Goal: Task Accomplishment & Management: Manage account settings

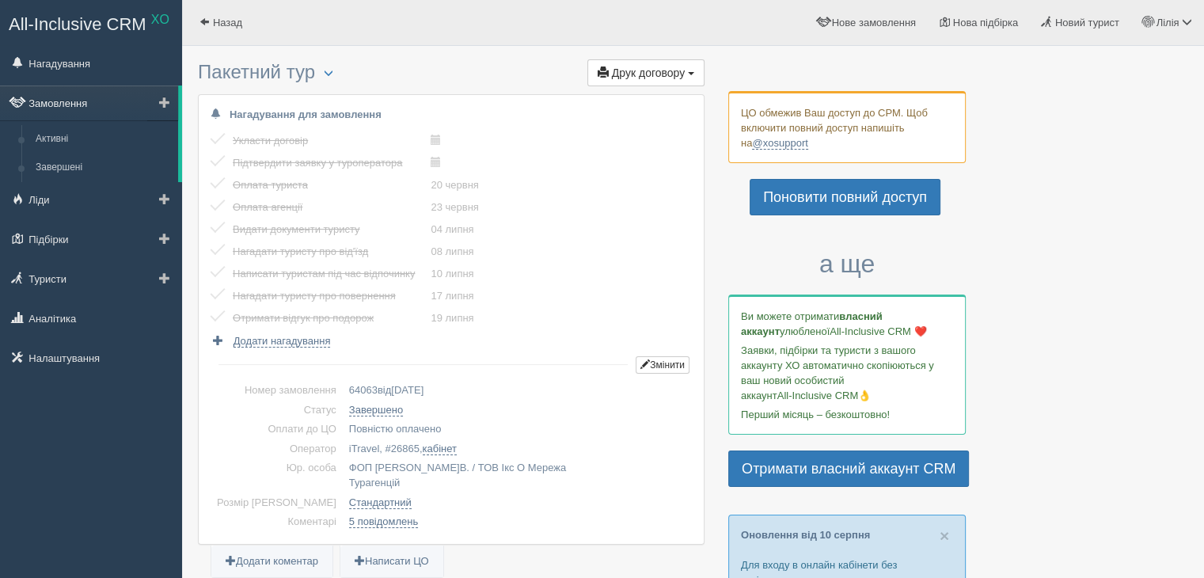
click at [63, 102] on link "Замовлення" at bounding box center [89, 102] width 178 height 35
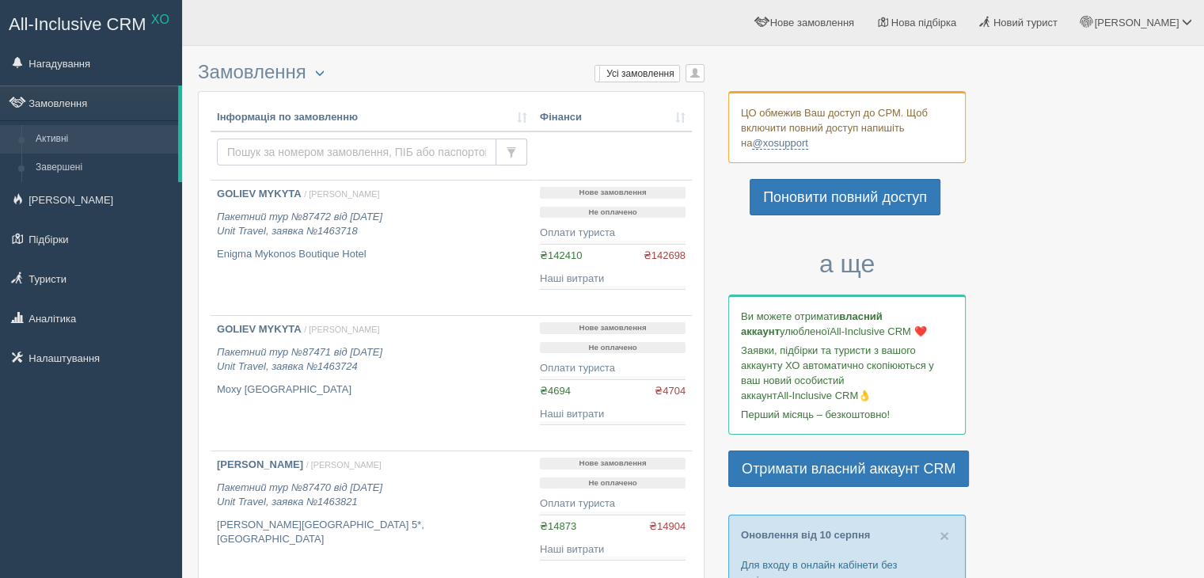
drag, startPoint x: 256, startPoint y: 147, endPoint x: 267, endPoint y: 150, distance: 12.1
click at [256, 147] on input "text" at bounding box center [356, 151] width 279 height 27
paste input "64561"
type input "64561"
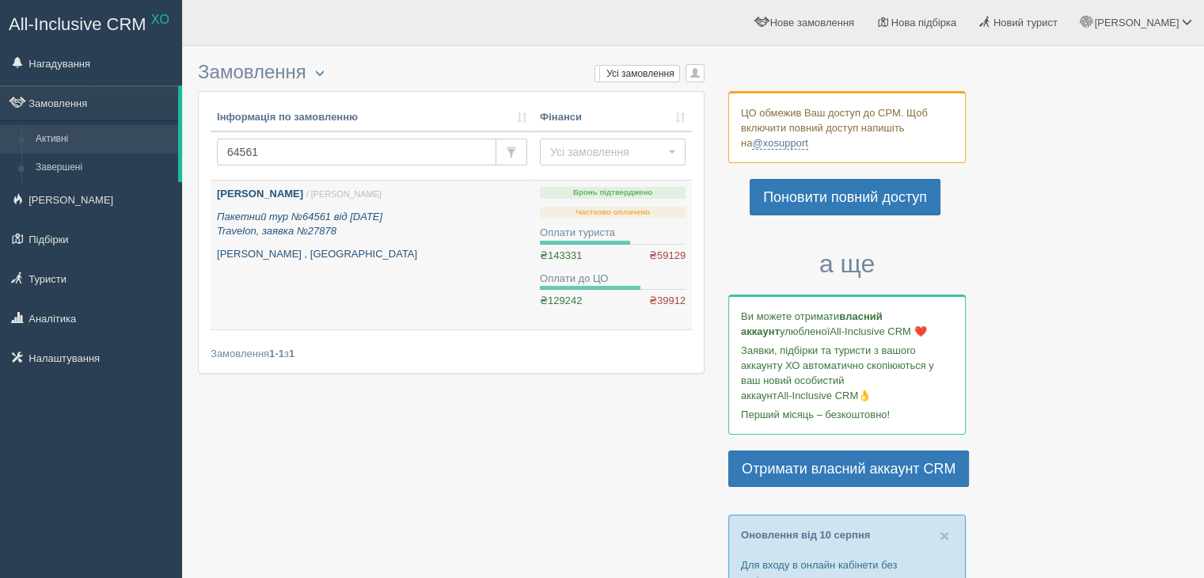
click at [298, 224] on p "Пакетний тур №64561 від 04.12.2024 Travelon, заявка №27878" at bounding box center [372, 224] width 310 height 29
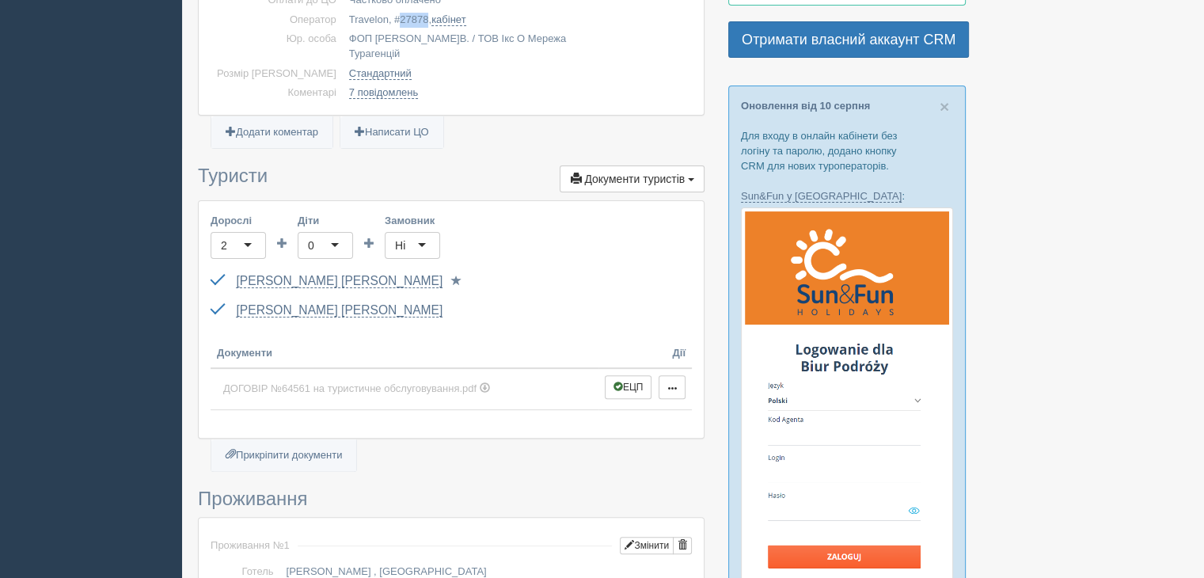
scroll to position [317, 0]
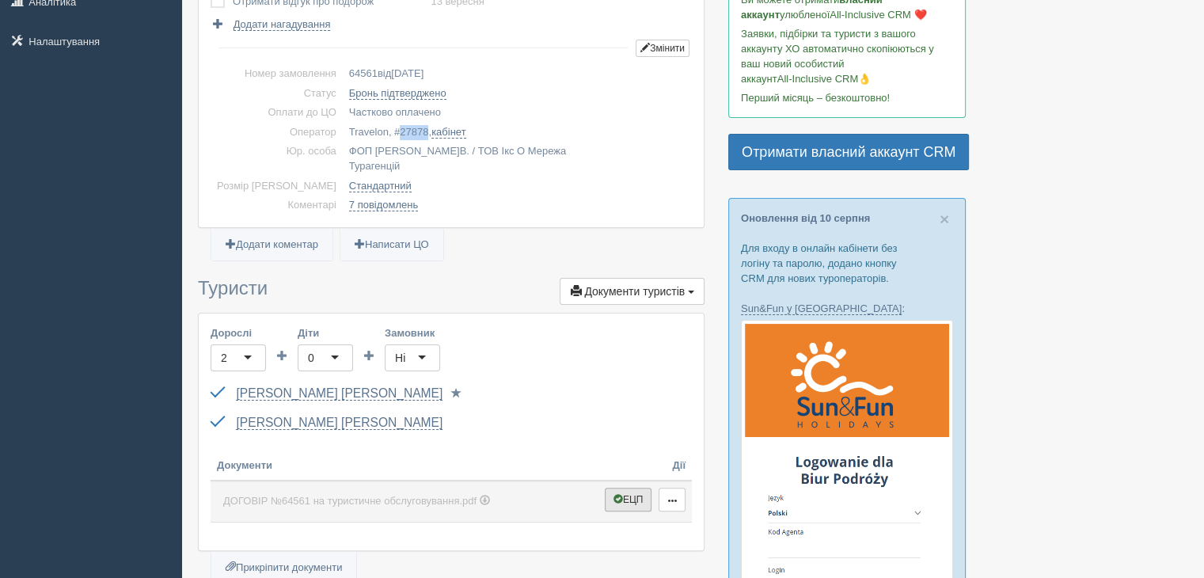
click at [635, 487] on button "ЕЦП" at bounding box center [628, 499] width 47 height 24
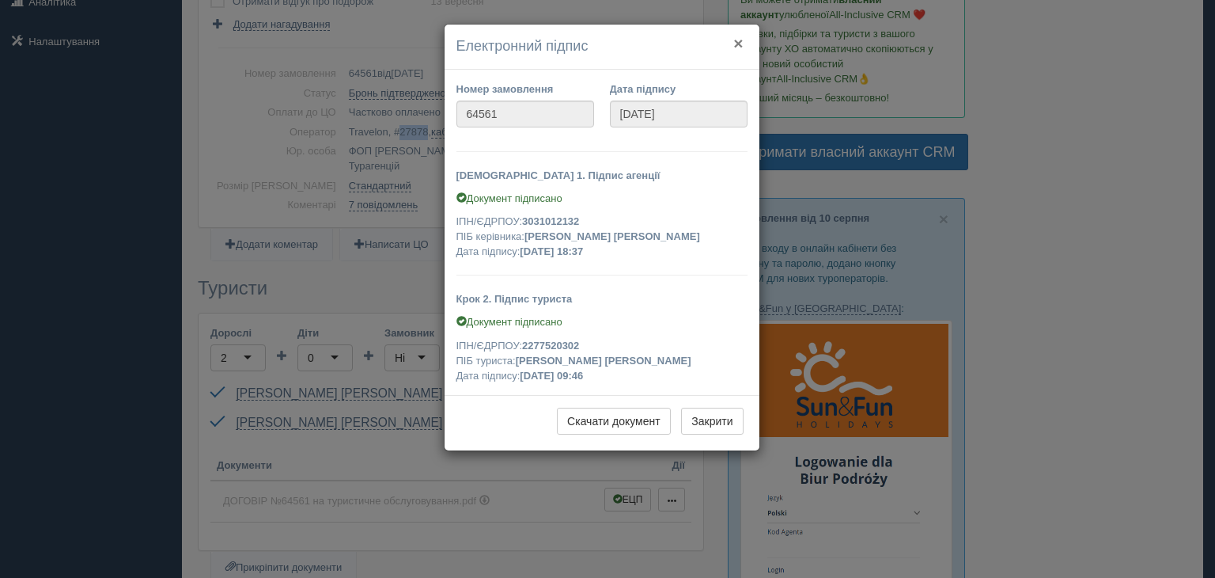
drag, startPoint x: 738, startPoint y: 44, endPoint x: 727, endPoint y: 58, distance: 17.6
click at [738, 45] on button "×" at bounding box center [738, 43] width 9 height 17
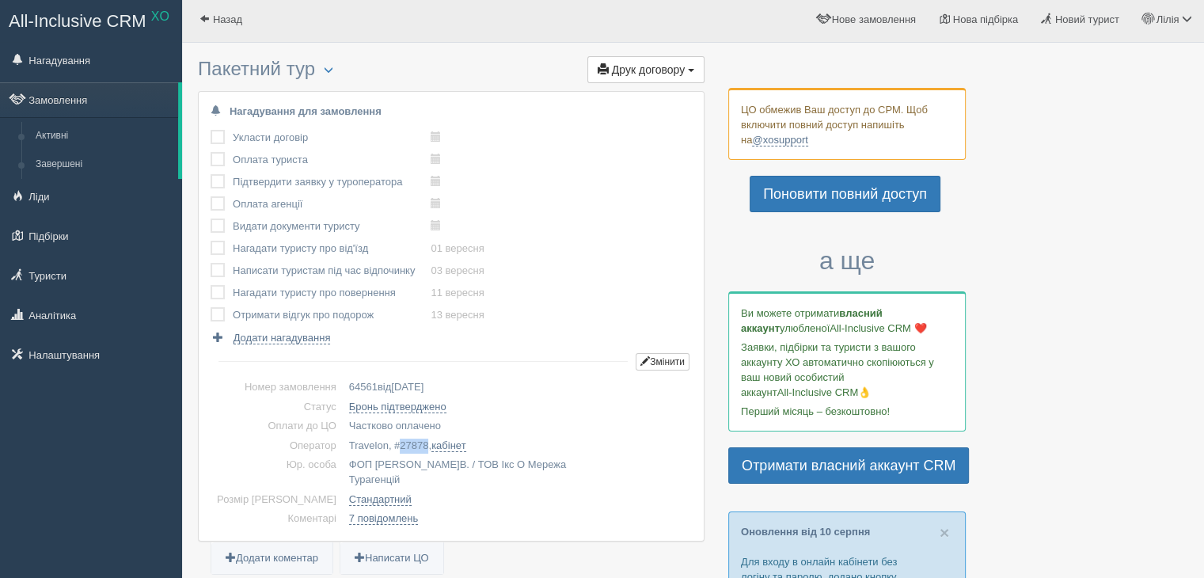
scroll to position [0, 0]
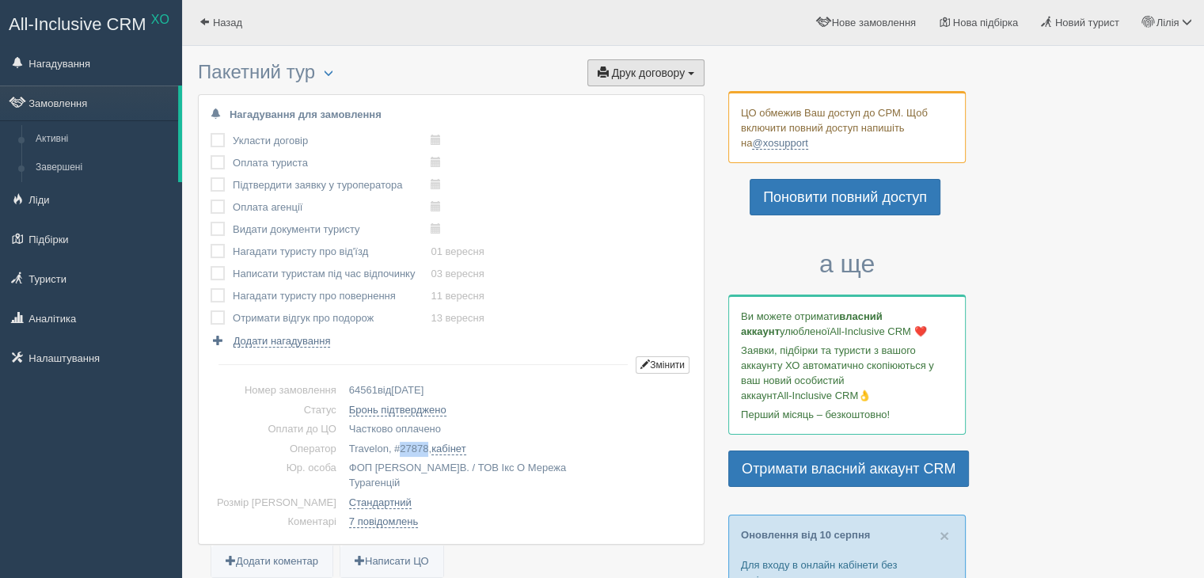
click at [641, 67] on span "Друк договору" at bounding box center [648, 72] width 73 height 13
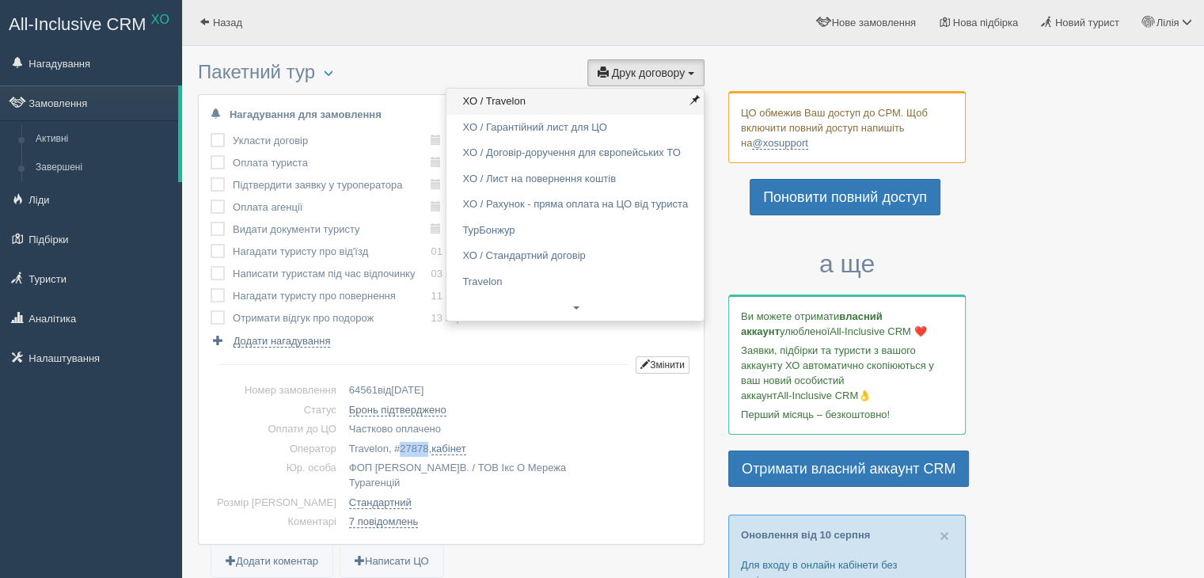
click at [538, 104] on link "XO / Travelon" at bounding box center [574, 102] width 257 height 26
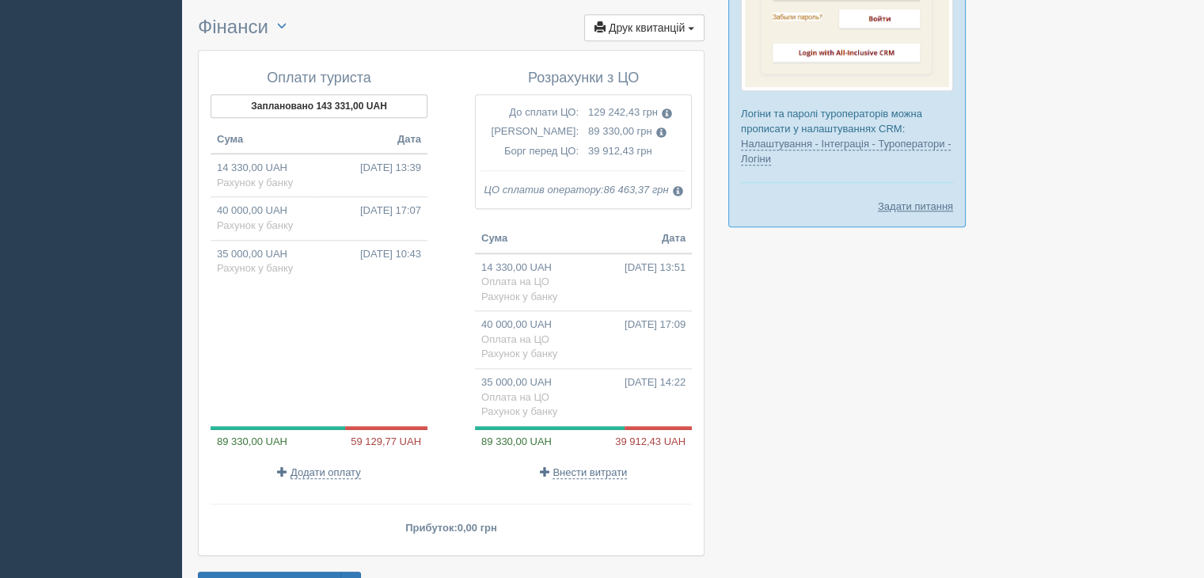
scroll to position [1731, 0]
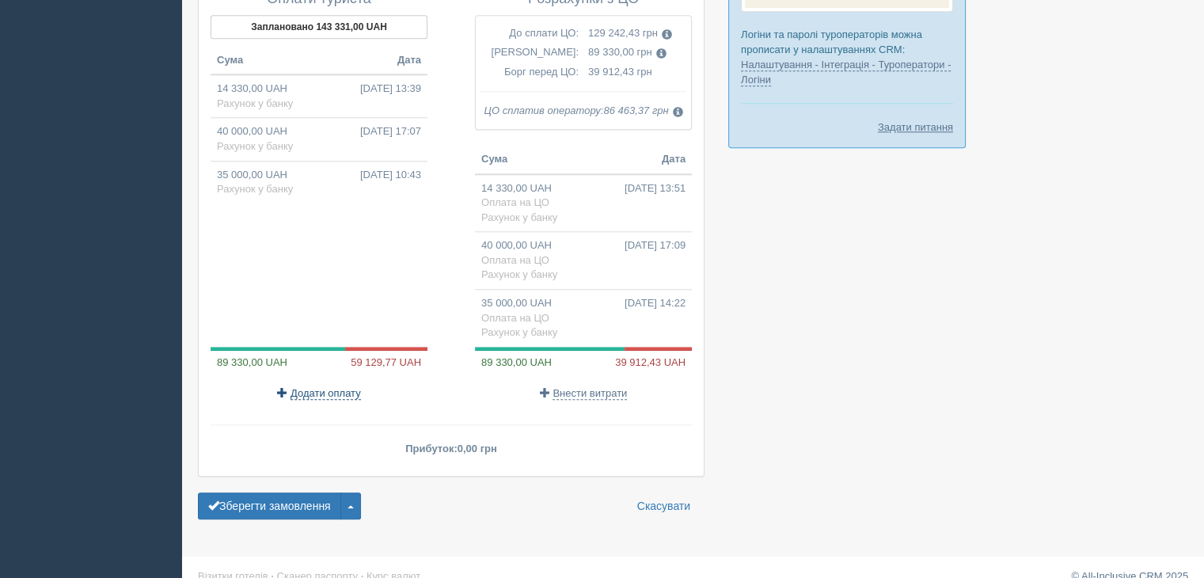
click at [339, 387] on span "Додати оплату" at bounding box center [325, 393] width 70 height 13
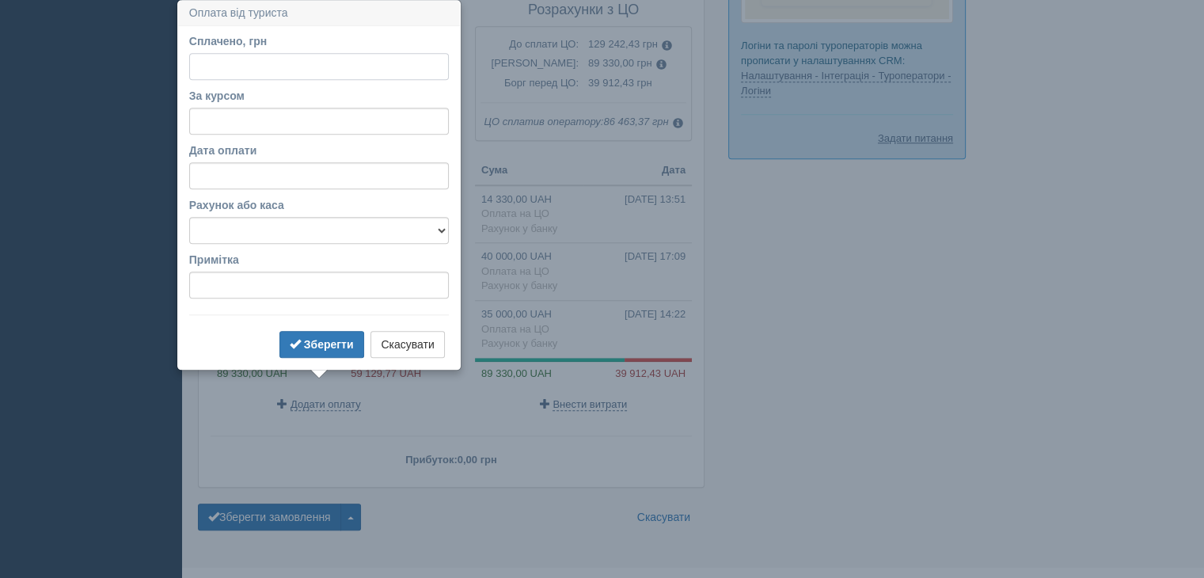
scroll to position [1719, 0]
click at [226, 127] on input "За курсом" at bounding box center [319, 122] width 260 height 27
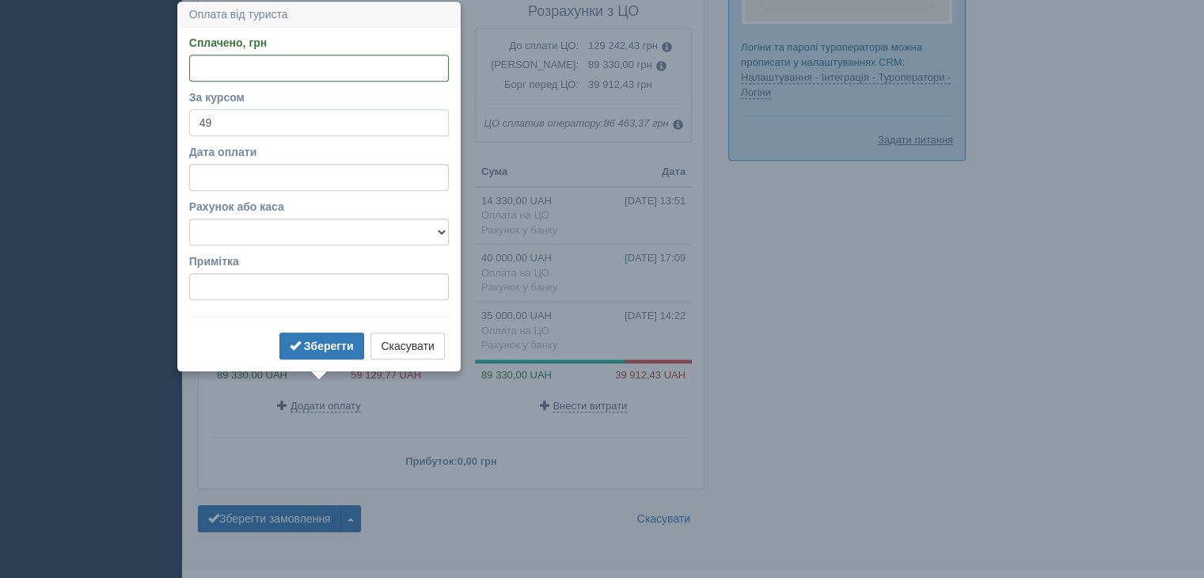
type input "49"
click at [245, 59] on input "Сплачено, грн" at bounding box center [319, 68] width 260 height 27
type input "59130"
click at [222, 232] on select "Готівка Картка Рахунок у банку" at bounding box center [319, 231] width 260 height 27
select select "1166"
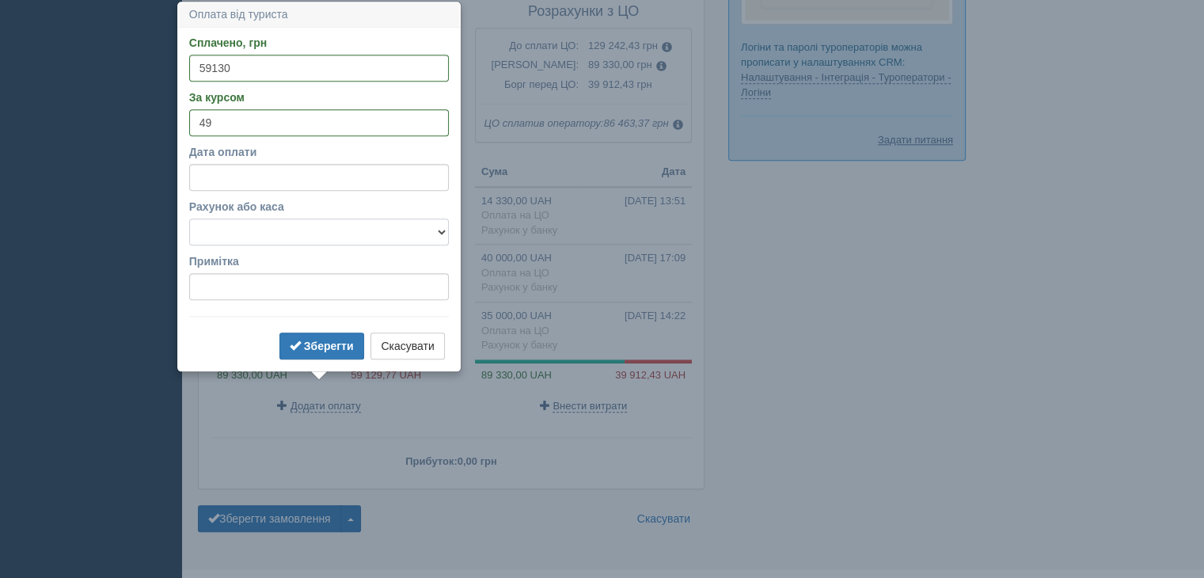
click at [189, 218] on select "Готівка Картка Рахунок у банку" at bounding box center [319, 231] width 260 height 27
click at [299, 344] on span "submit" at bounding box center [295, 344] width 11 height 11
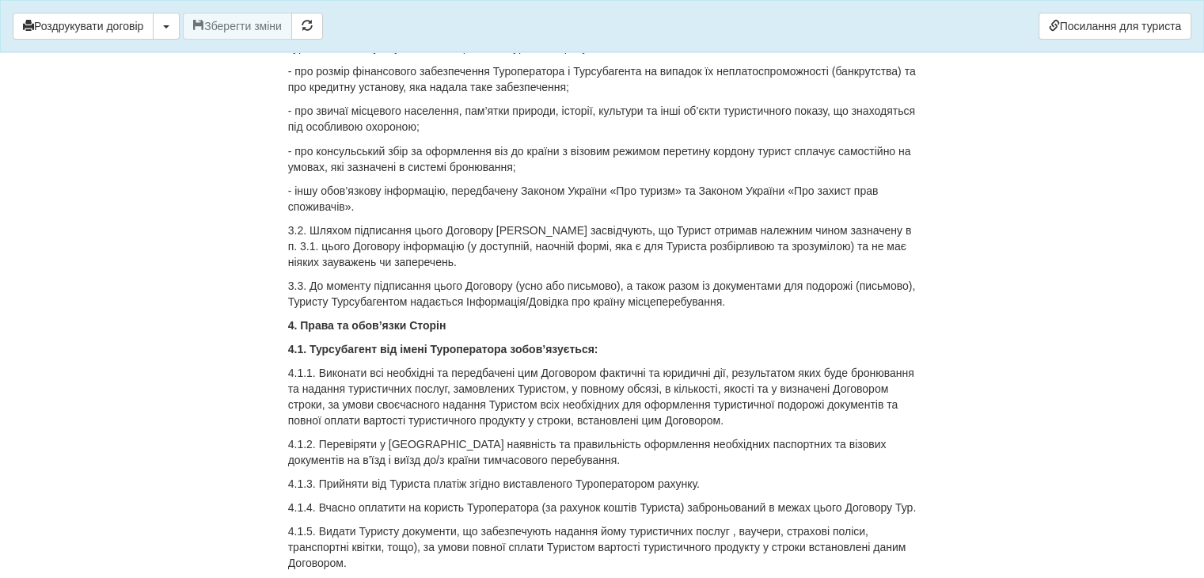
scroll to position [3013, 0]
